Goal: Task Accomplishment & Management: Complete application form

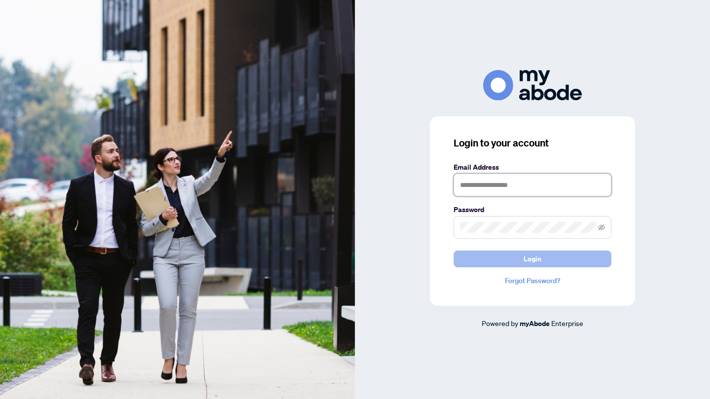
type input "**********"
click at [512, 260] on button "Login" at bounding box center [533, 259] width 158 height 17
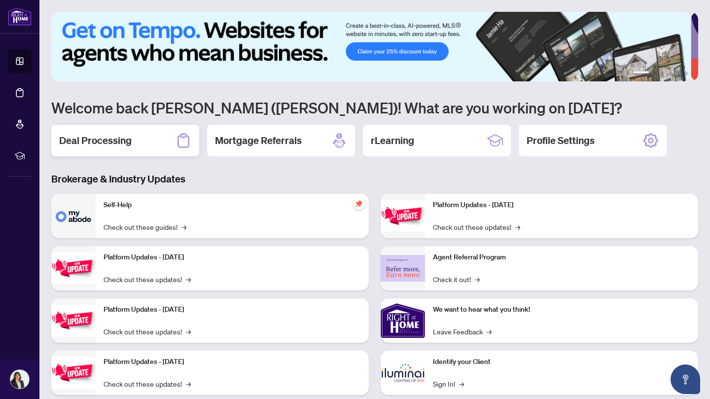
click at [175, 140] on div "Deal Processing" at bounding box center [125, 141] width 148 height 32
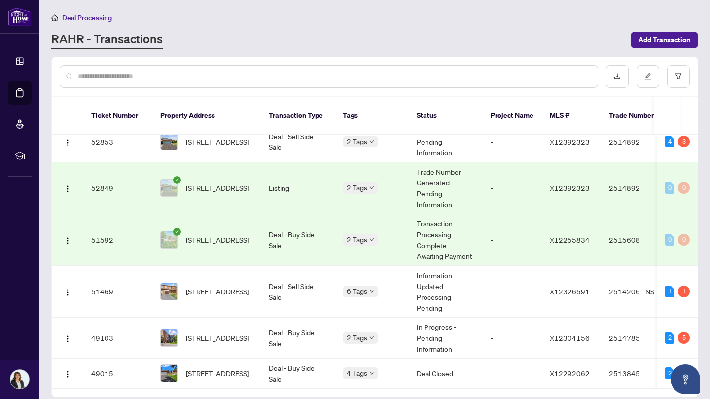
scroll to position [263, 0]
click at [280, 270] on td "Deal - Sell Side Sale" at bounding box center [298, 291] width 74 height 52
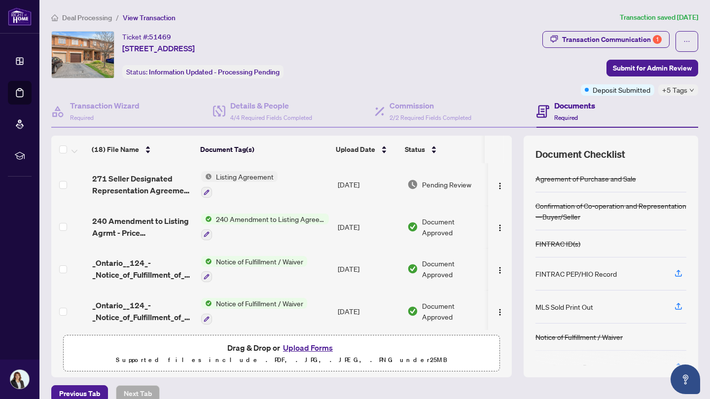
click at [615, 109] on div "Documents Required" at bounding box center [618, 112] width 162 height 32
click at [643, 73] on span "Submit for Admin Review" at bounding box center [652, 68] width 79 height 16
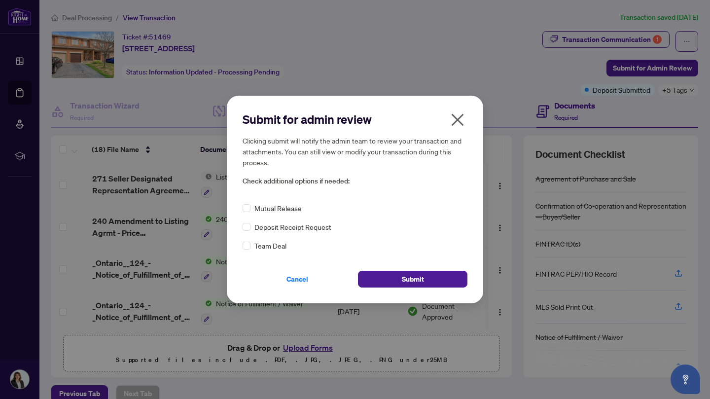
click at [461, 127] on icon "close" at bounding box center [458, 120] width 16 height 16
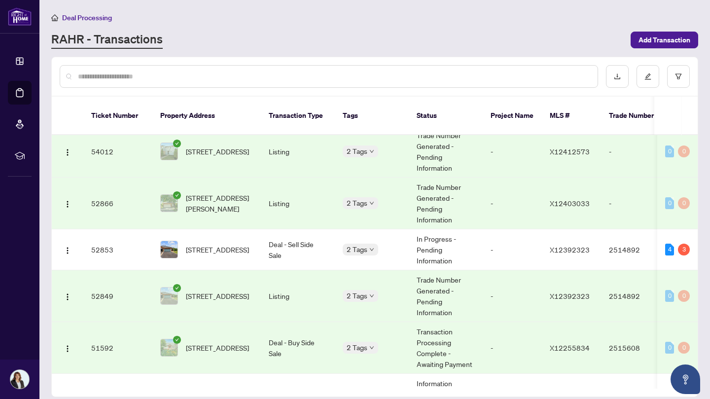
scroll to position [166, 0]
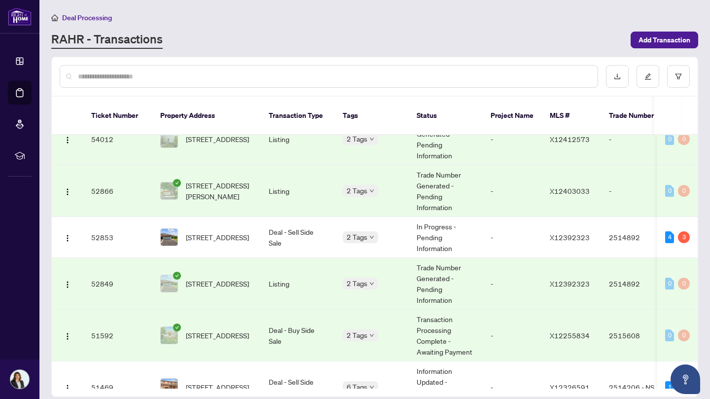
click at [365, 77] on input "text" at bounding box center [334, 76] width 512 height 11
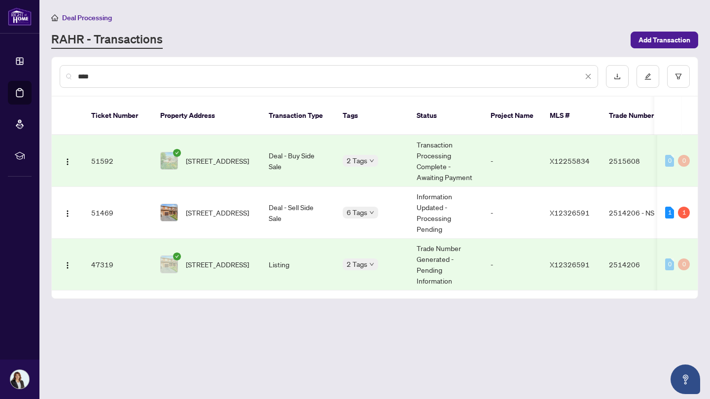
scroll to position [0, 0]
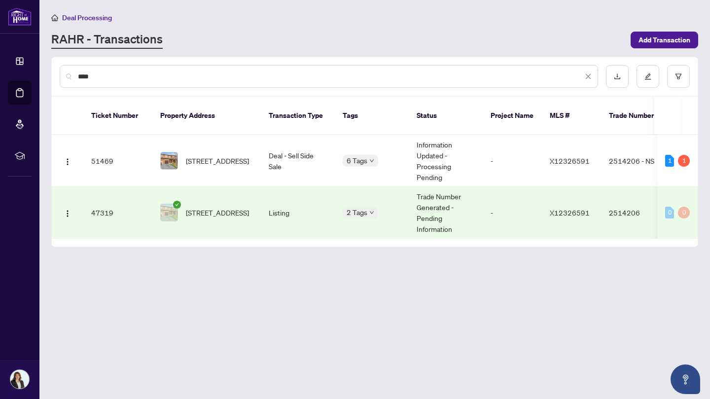
type input "****"
click at [203, 187] on td "[STREET_ADDRESS]" at bounding box center [206, 213] width 109 height 52
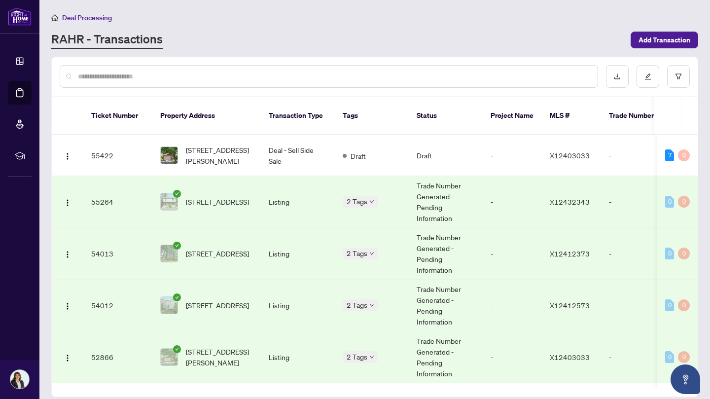
click at [239, 75] on input "text" at bounding box center [334, 76] width 512 height 11
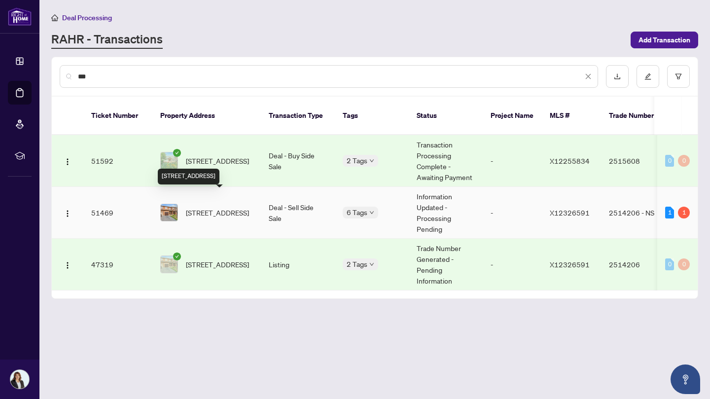
type input "***"
click at [227, 207] on span "[STREET_ADDRESS]" at bounding box center [217, 212] width 63 height 11
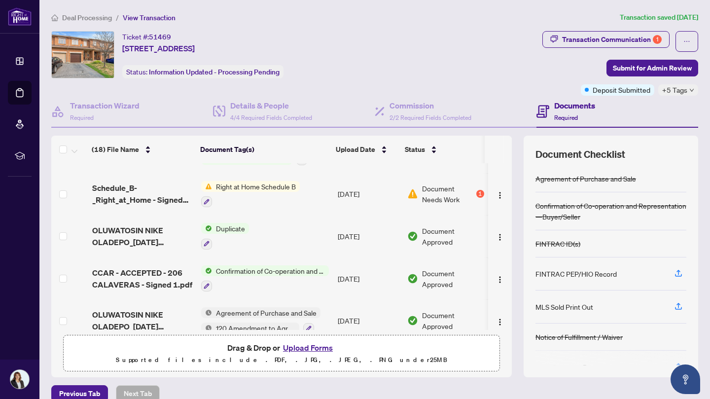
scroll to position [585, 0]
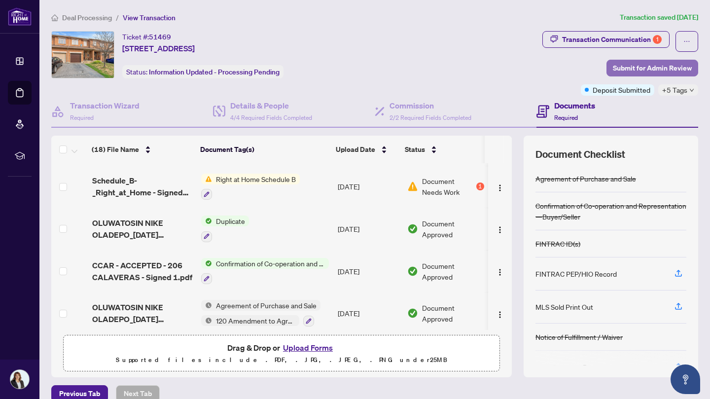
click at [631, 69] on span "Submit for Admin Review" at bounding box center [652, 68] width 79 height 16
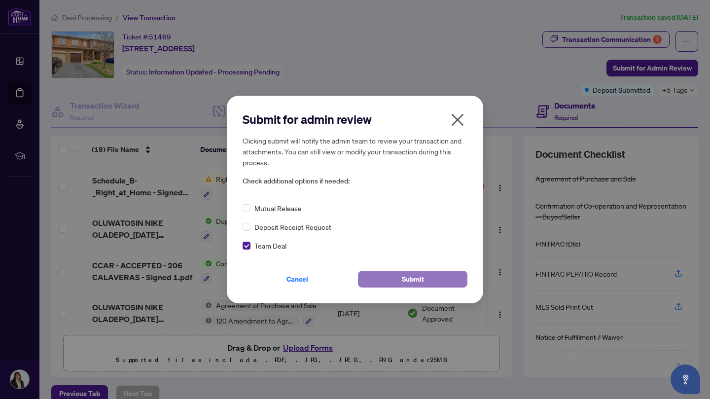
click at [383, 279] on button "Submit" at bounding box center [413, 279] width 110 height 17
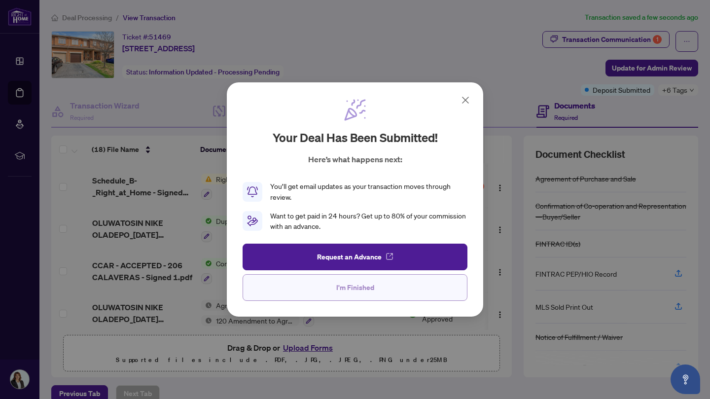
click at [357, 287] on span "I'm Finished" at bounding box center [355, 288] width 38 height 16
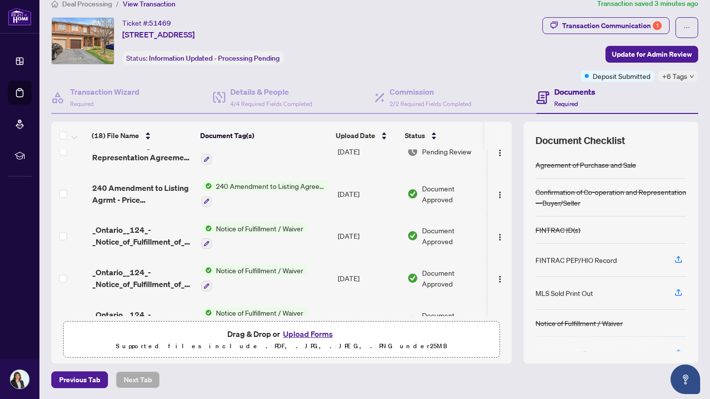
scroll to position [0, 0]
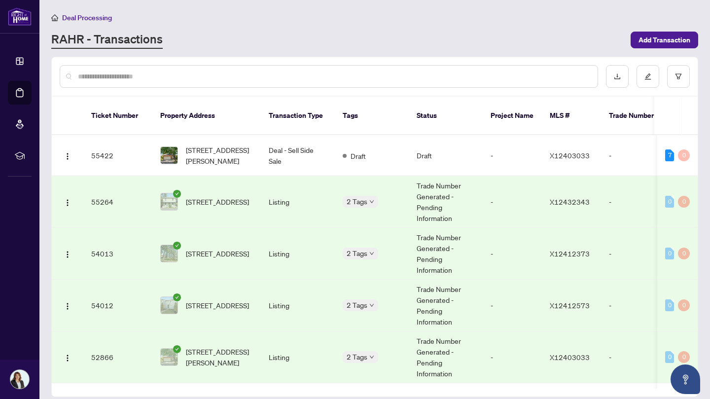
click at [290, 78] on input "text" at bounding box center [334, 76] width 512 height 11
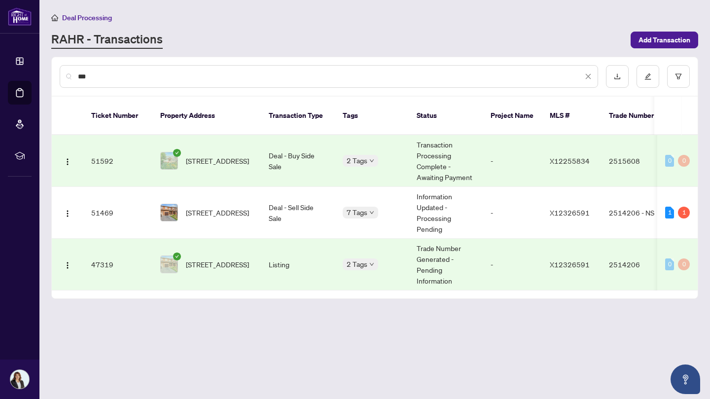
type input "***"
click at [273, 250] on td "Listing" at bounding box center [298, 265] width 74 height 52
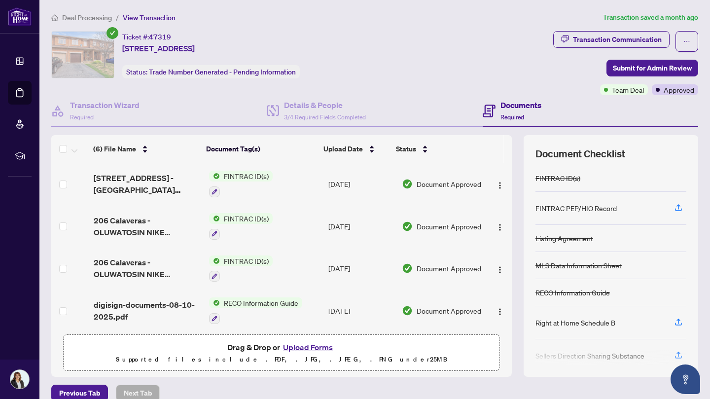
drag, startPoint x: 505, startPoint y: 224, endPoint x: 501, endPoint y: 314, distance: 89.9
click at [501, 314] on div "(6) File Name Document Tag(s) Upload Date Status (6) File Name Document Tag(s) …" at bounding box center [374, 256] width 647 height 242
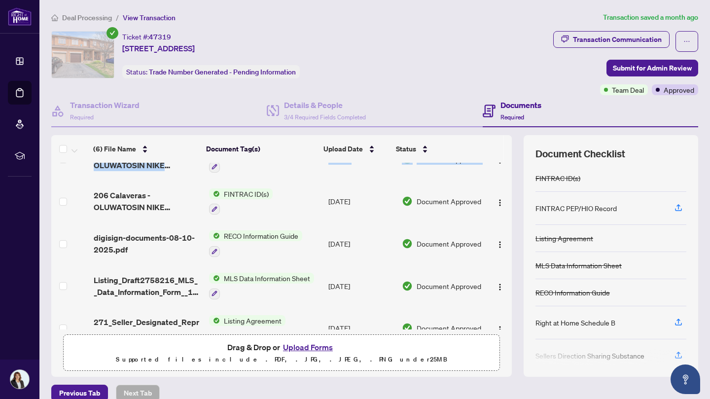
scroll to position [87, 0]
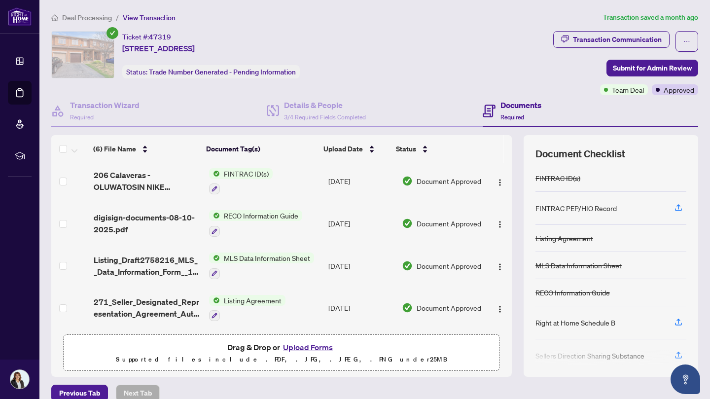
drag, startPoint x: 501, startPoint y: 314, endPoint x: 497, endPoint y: 343, distance: 29.4
click at [497, 343] on div "(6) File Name Document Tag(s) Upload Date Status (6) File Name Document Tag(s) …" at bounding box center [281, 256] width 461 height 242
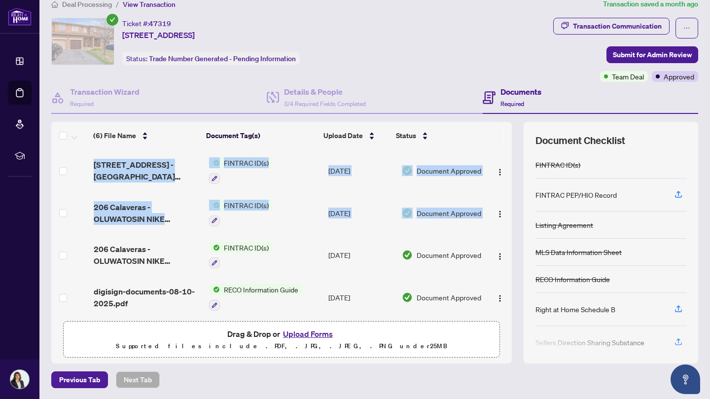
scroll to position [0, 0]
